Goal: Task Accomplishment & Management: Complete application form

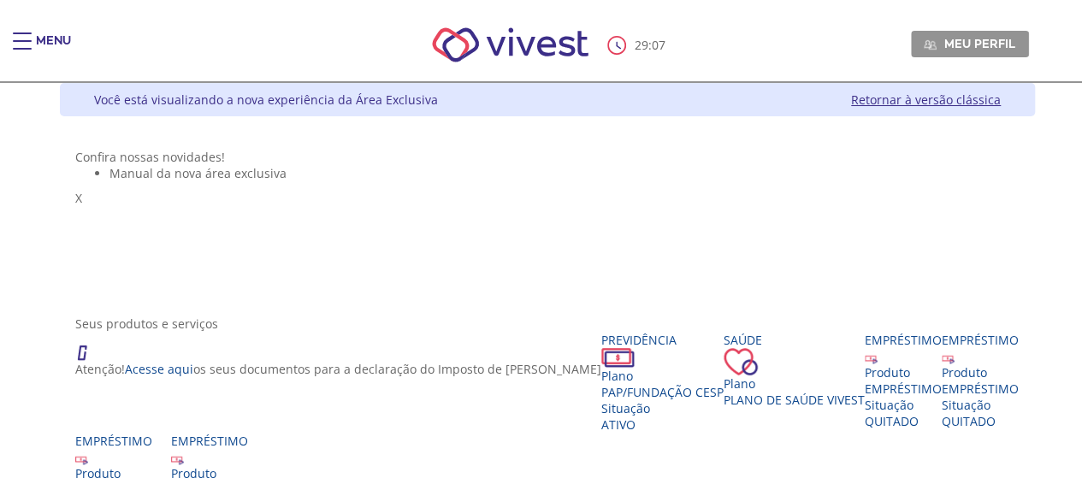
click at [54, 28] on div "29 : 07 Meu perfil Alterar Senha Sair" at bounding box center [541, 45] width 975 height 73
click at [22, 37] on div "Main header" at bounding box center [22, 50] width 19 height 34
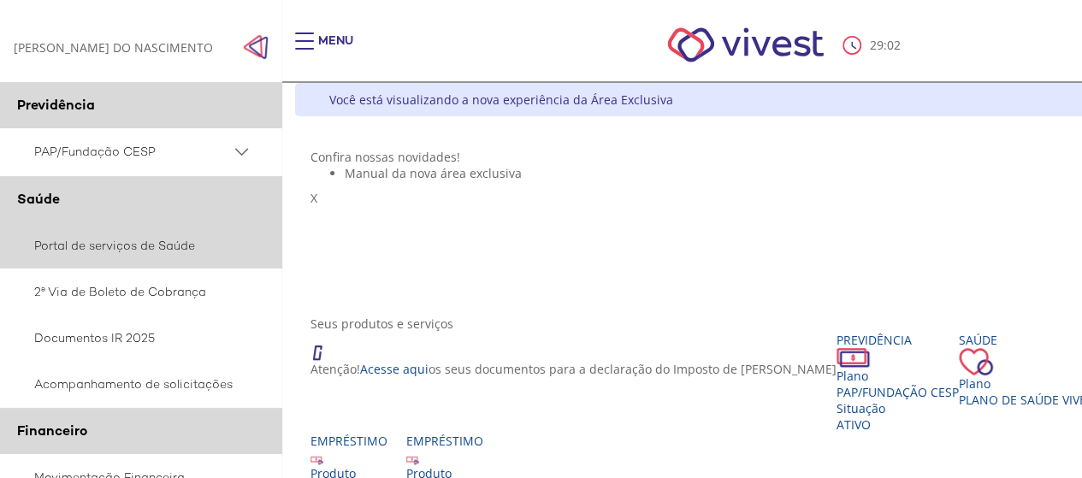
click at [163, 261] on link "Portal de serviços de Saúde" at bounding box center [141, 245] width 282 height 46
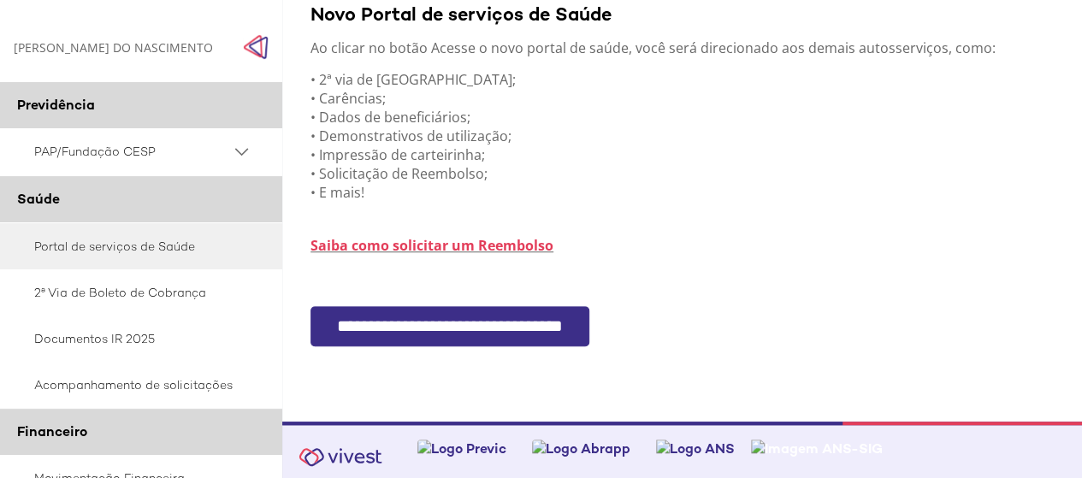
scroll to position [499, 0]
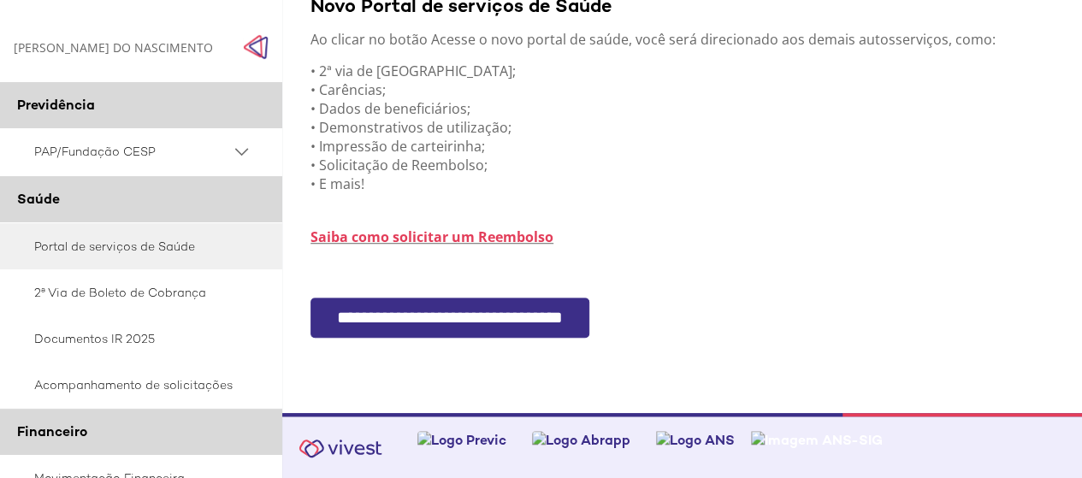
click at [520, 321] on input "**********" at bounding box center [450, 318] width 279 height 40
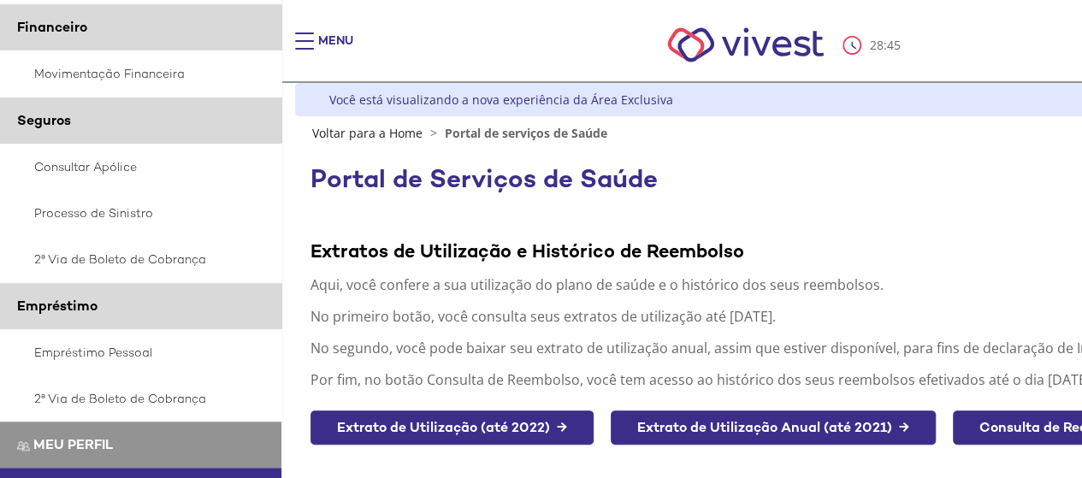
scroll to position [407, 0]
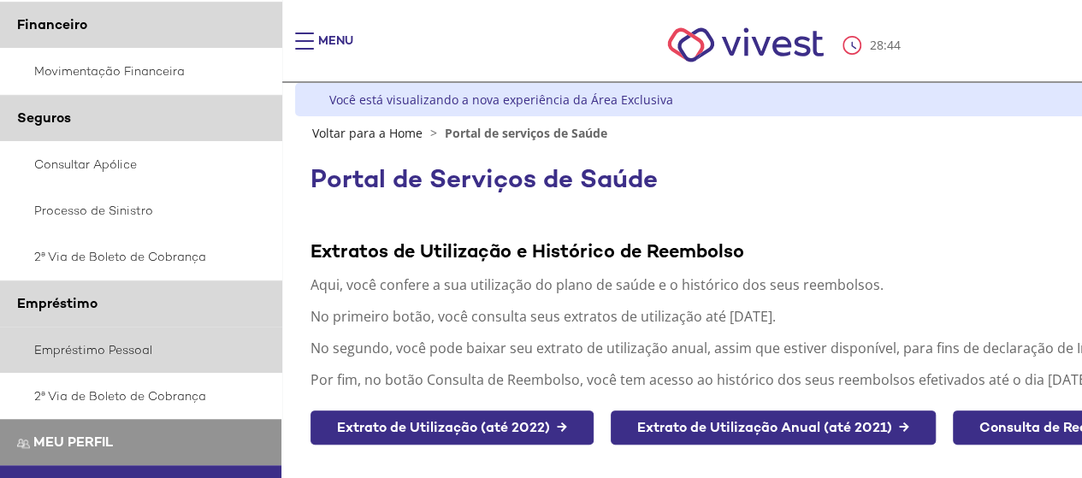
click at [123, 350] on link "Empréstimo Pessoal" at bounding box center [141, 350] width 282 height 46
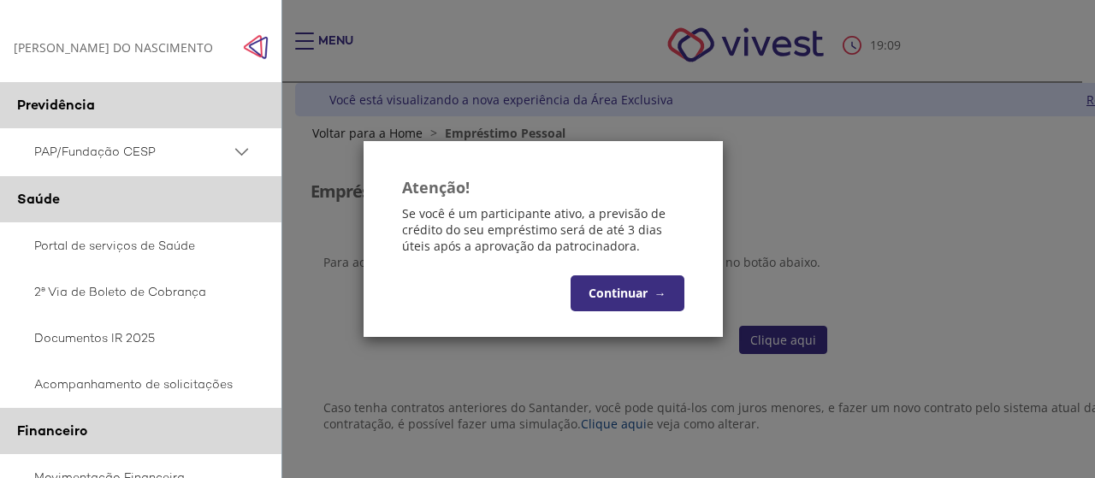
click at [631, 287] on button "Continuar →" at bounding box center [628, 294] width 114 height 36
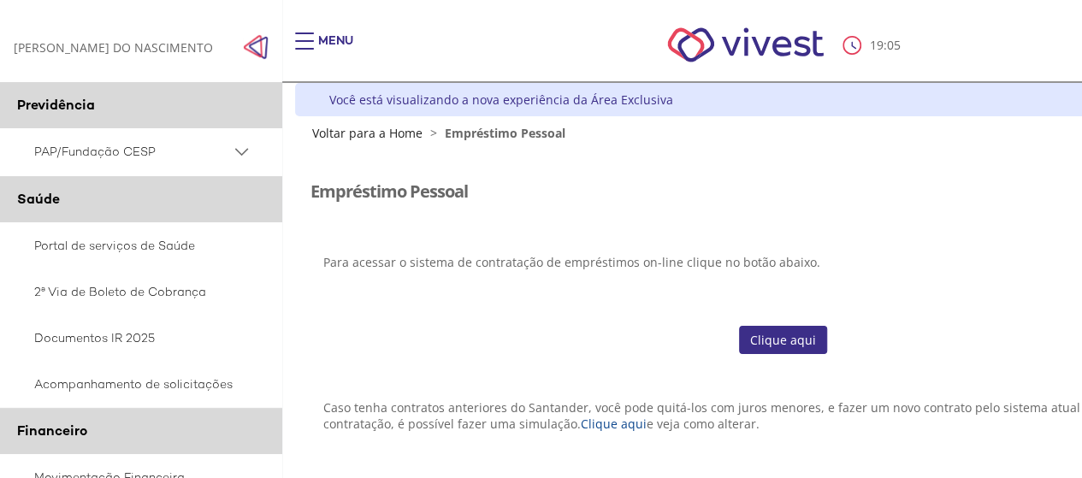
click at [809, 321] on div "Z7_I2KE1AG0LGP1E06EUMQNLM20K2 Visualizador do Conteúdo da Web Menu de ação do c…" at bounding box center [782, 322] width 975 height 362
click at [772, 352] on link "Clique aqui" at bounding box center [783, 340] width 88 height 29
